Goal: Task Accomplishment & Management: Manage account settings

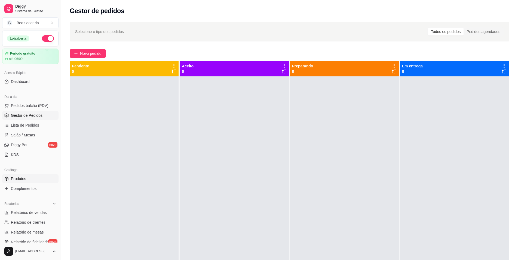
click at [34, 181] on link "Produtos" at bounding box center [30, 178] width 56 height 9
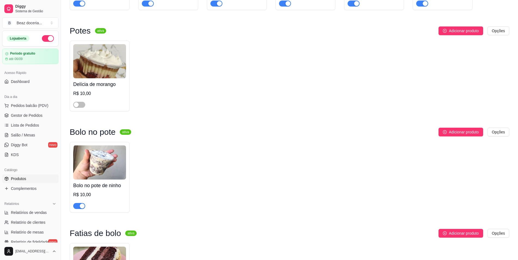
scroll to position [436, 0]
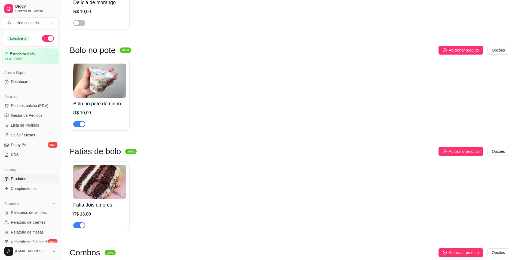
click at [99, 181] on img at bounding box center [99, 182] width 53 height 34
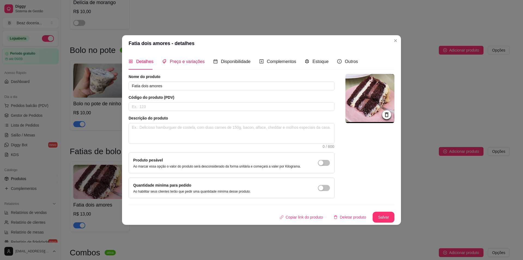
click at [176, 63] on span "Preço e variações" at bounding box center [187, 61] width 35 height 5
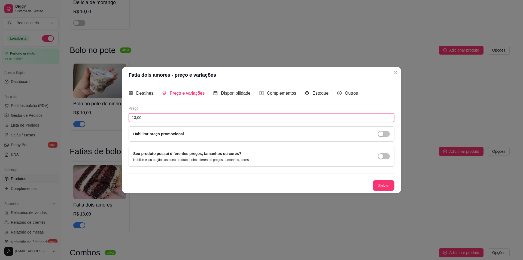
click at [154, 116] on input "13,00" at bounding box center [262, 117] width 266 height 9
type input "10,00"
click at [389, 187] on button "Salvar" at bounding box center [384, 185] width 22 height 11
click at [392, 185] on button "Salvar" at bounding box center [384, 185] width 22 height 11
